Goal: Information Seeking & Learning: Check status

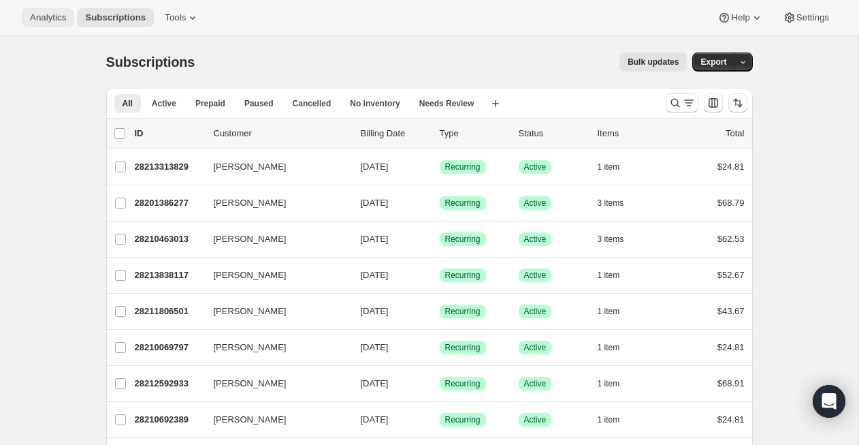
click at [58, 25] on button "Analytics" at bounding box center [48, 17] width 52 height 19
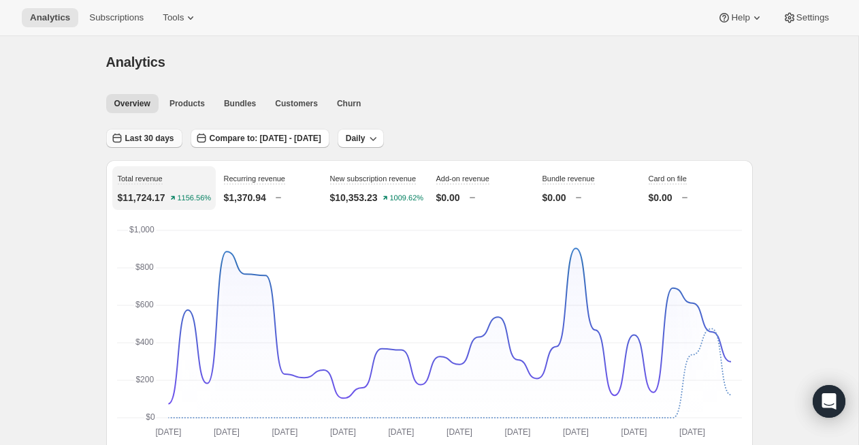
click at [165, 142] on span "Last 30 days" at bounding box center [149, 138] width 49 height 11
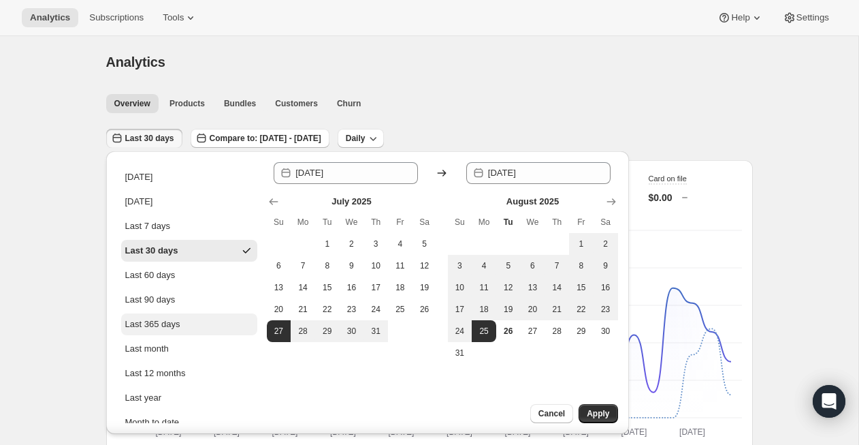
click at [171, 325] on div "Last 365 days" at bounding box center [152, 324] width 55 height 14
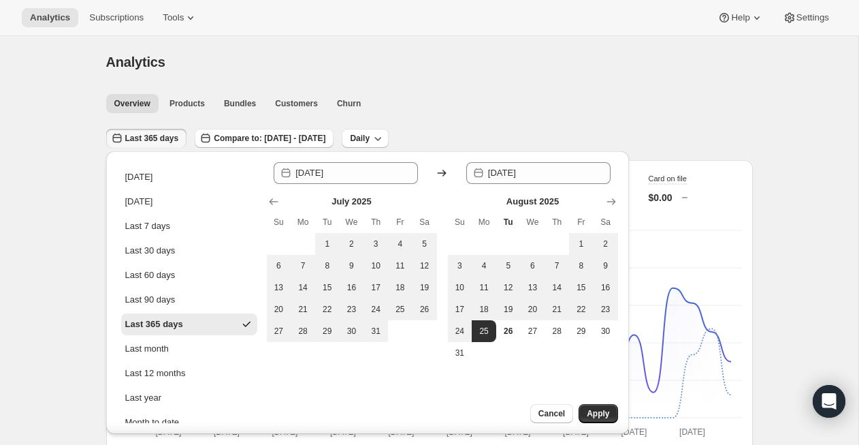
type input "[DATE]"
click at [603, 410] on span "Apply" at bounding box center [598, 413] width 22 height 11
